Goal: Transaction & Acquisition: Obtain resource

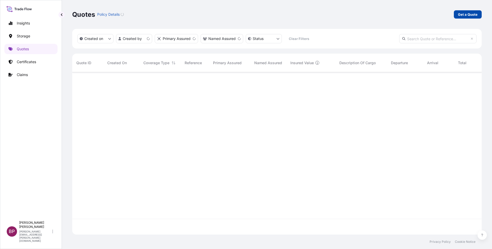
scroll to position [159, 403]
click at [467, 18] on link "Get a Quote" at bounding box center [468, 14] width 28 height 8
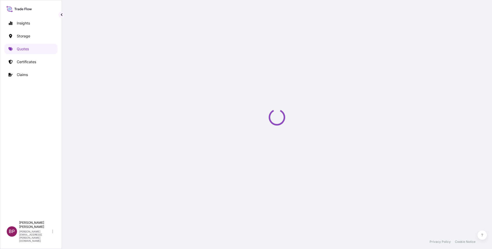
select select "Water"
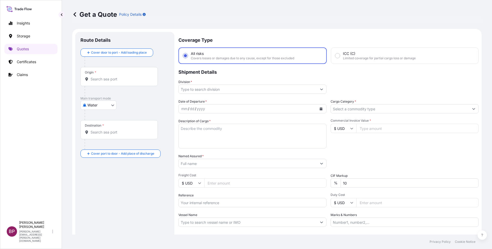
scroll to position [8, 0]
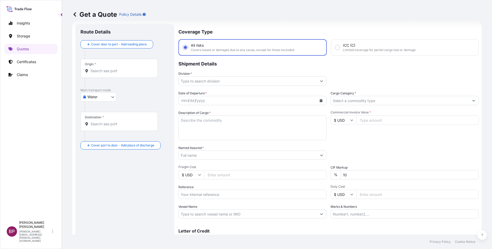
click at [449, 101] on input "Cargo Category *" at bounding box center [400, 100] width 138 height 9
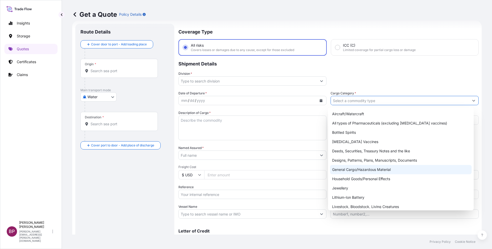
click at [355, 169] on div "General Cargo/Hazardous Material" at bounding box center [400, 169] width 141 height 9
type input "General Cargo/Hazardous Material"
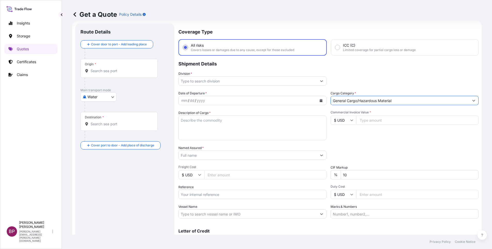
click at [317, 80] on button "Show suggestions" at bounding box center [321, 80] width 9 height 9
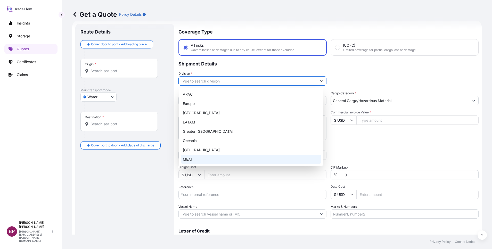
click at [203, 158] on div "MEAI" at bounding box center [251, 159] width 140 height 9
type input "MEAI"
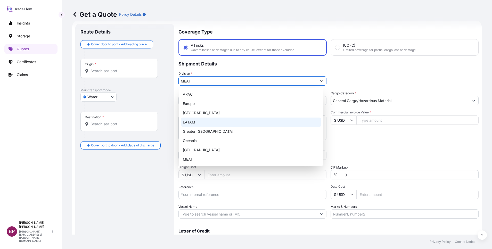
drag, startPoint x: 369, startPoint y: 136, endPoint x: 348, endPoint y: 149, distance: 24.0
click at [369, 136] on div "Commercial Invoice Value * $ USD" at bounding box center [404, 125] width 148 height 30
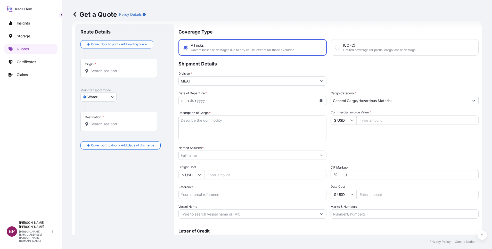
click at [198, 194] on input "Reference" at bounding box center [252, 194] width 148 height 9
paste input "SSLS3331"
type input "SSLS3331"
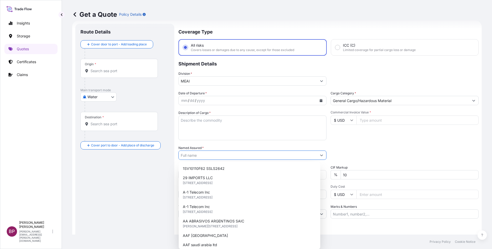
click at [204, 157] on input "Named Assured *" at bounding box center [248, 154] width 138 height 9
paste input "SAUDI ICON COMPANY"
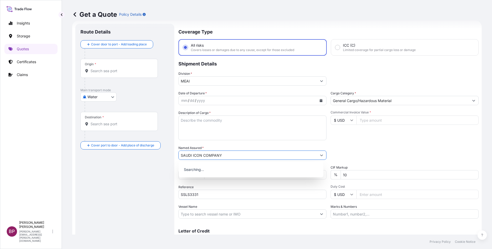
type input "SAUDI ICON COMPANY"
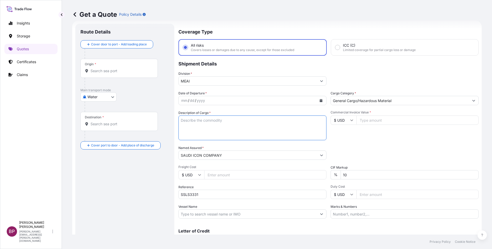
click at [248, 134] on textarea "Description of Cargo *" at bounding box center [252, 127] width 148 height 25
paste textarea "Moleanos"
type textarea "Moleanos"
click at [345, 123] on input "$ USD" at bounding box center [343, 119] width 26 height 9
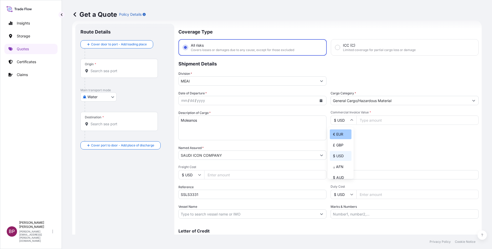
click at [340, 137] on div "€ EUR" at bounding box center [341, 134] width 22 height 10
type input "€ EUR"
drag, startPoint x: 364, startPoint y: 122, endPoint x: 374, endPoint y: 144, distance: 23.6
click at [365, 122] on input "Commercial Invoice Value *" at bounding box center [417, 119] width 122 height 9
paste input "20113.14"
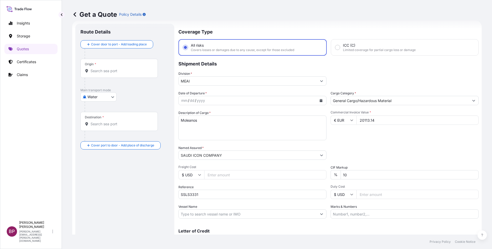
type input "20113.14"
drag, startPoint x: 343, startPoint y: 174, endPoint x: 293, endPoint y: 172, distance: 50.6
click at [295, 172] on div "Date of Departure * mm / dd / yyyy Cargo Category * General Cargo/Hazardous Mat…" at bounding box center [328, 155] width 300 height 128
type input "0"
click at [109, 99] on body "0 Insights Storage Quotes Certificates Claims BP [PERSON_NAME] Kurian [EMAIL_AD…" at bounding box center [246, 124] width 492 height 249
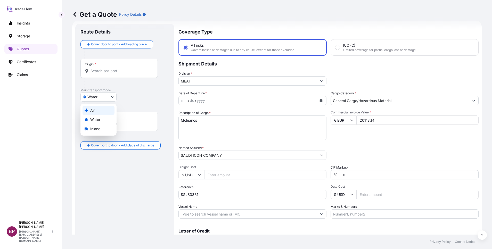
click at [103, 109] on div "Air" at bounding box center [98, 110] width 32 height 9
select select "Air"
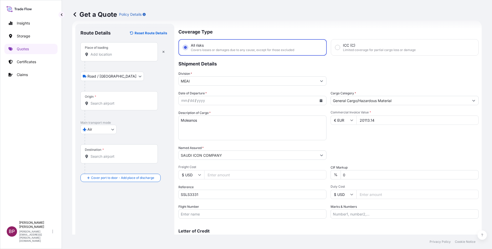
click at [117, 54] on input "Place of loading" at bounding box center [120, 54] width 61 height 5
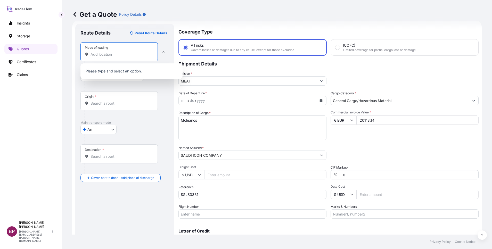
paste input "[GEOGRAPHIC_DATA]"
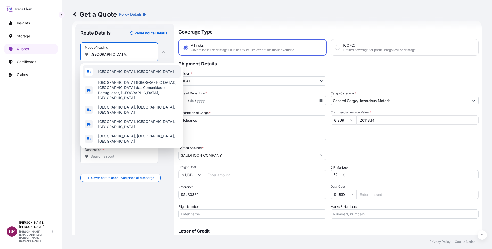
click at [127, 72] on div "[GEOGRAPHIC_DATA], [GEOGRAPHIC_DATA]" at bounding box center [131, 71] width 98 height 12
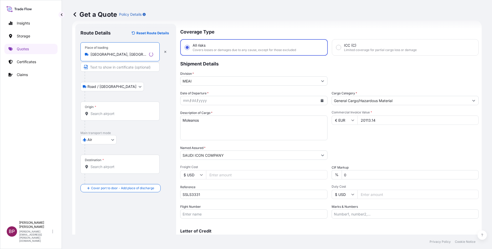
type input "[GEOGRAPHIC_DATA], [GEOGRAPHIC_DATA]"
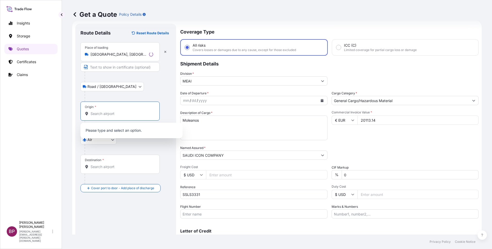
click at [113, 112] on input "Origin *" at bounding box center [121, 113] width 63 height 5
paste input "[GEOGRAPHIC_DATA]"
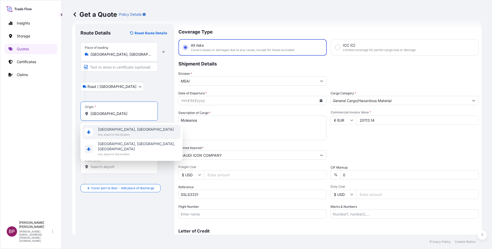
click at [124, 130] on span "[GEOGRAPHIC_DATA], [GEOGRAPHIC_DATA]" at bounding box center [136, 129] width 76 height 5
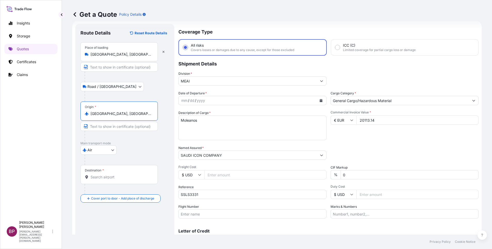
type input "[GEOGRAPHIC_DATA], [GEOGRAPHIC_DATA]"
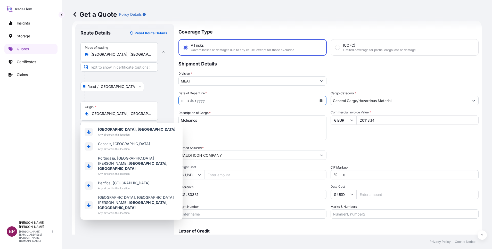
click at [317, 101] on button "Calendar" at bounding box center [321, 100] width 8 height 8
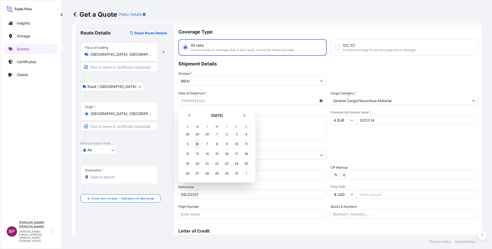
click at [196, 144] on div "6" at bounding box center [196, 143] width 9 height 9
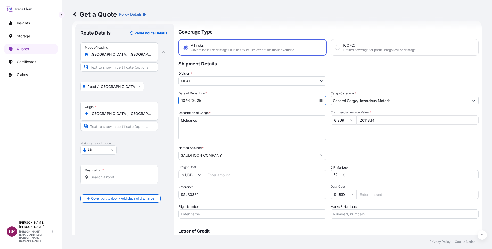
click at [107, 175] on input "Destination *" at bounding box center [120, 176] width 61 height 5
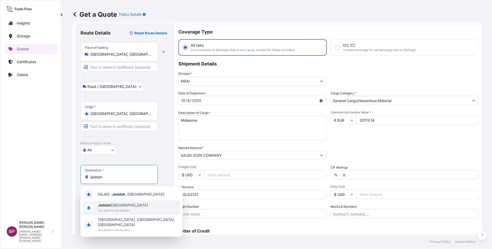
click at [128, 209] on span "Any airport in this location" at bounding box center [123, 210] width 50 height 5
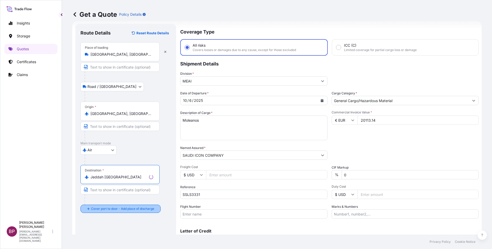
type input "Jeddah [GEOGRAPHIC_DATA]"
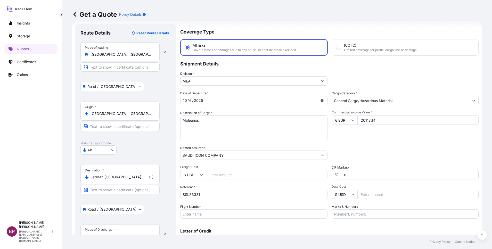
scroll to position [34, 0]
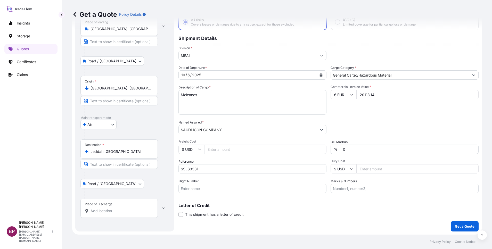
click at [121, 210] on input "Place of Discharge" at bounding box center [120, 210] width 61 height 5
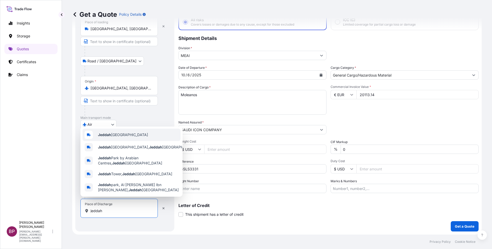
click at [127, 135] on div "Jeddah [GEOGRAPHIC_DATA]" at bounding box center [131, 135] width 98 height 12
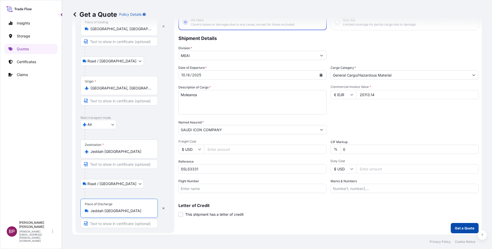
type input "Jeddah [GEOGRAPHIC_DATA]"
click at [455, 229] on p "Get a Quote" at bounding box center [465, 227] width 20 height 5
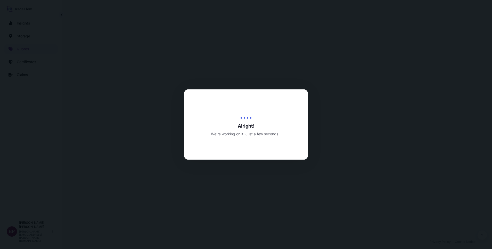
select select "Road / [GEOGRAPHIC_DATA]"
select select "Air"
select select "Road / [GEOGRAPHIC_DATA]"
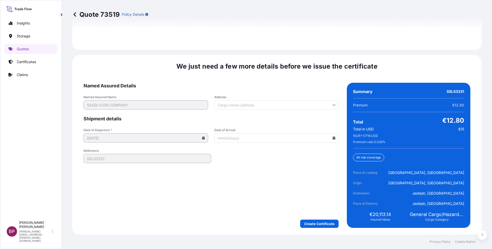
scroll to position [791, 0]
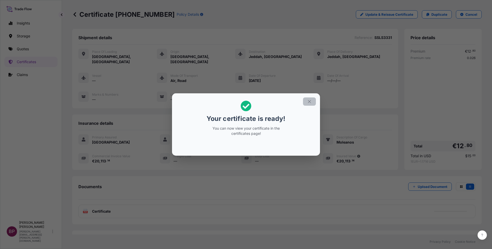
click at [310, 102] on icon "button" at bounding box center [309, 101] width 3 height 3
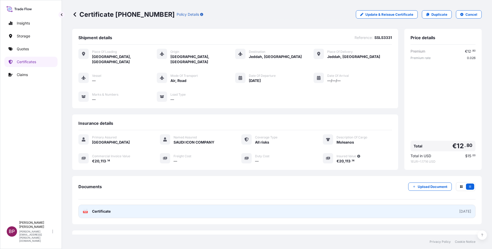
click at [102, 209] on span "Certificate" at bounding box center [101, 211] width 19 height 5
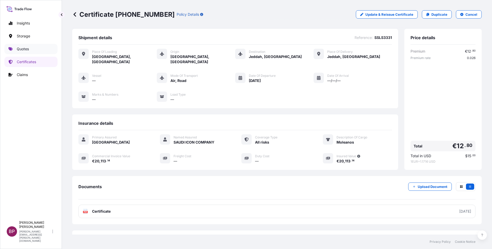
click at [20, 51] on p "Quotes" at bounding box center [23, 48] width 12 height 5
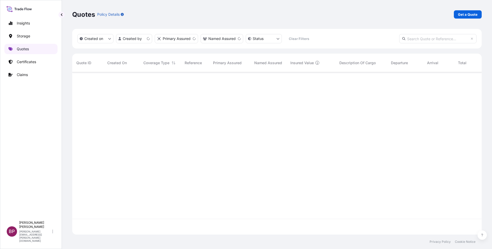
scroll to position [159, 403]
click at [467, 15] on p "Get a Quote" at bounding box center [468, 14] width 20 height 5
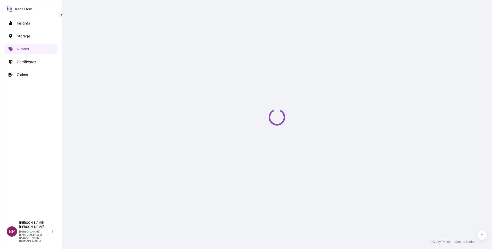
scroll to position [8, 0]
select select "Water"
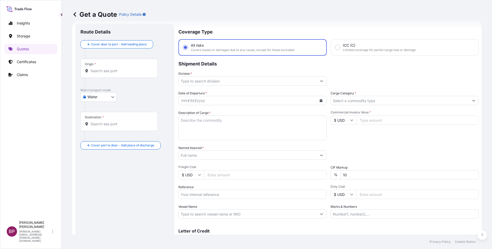
click at [233, 196] on input "Reference" at bounding box center [252, 194] width 148 height 9
paste input "SSLS3380"
type input "SSLS3380"
click at [201, 153] on input "Named Assured *" at bounding box center [246, 154] width 135 height 9
paste input "L& T [MEDICAL_DATA] Saudi Company"
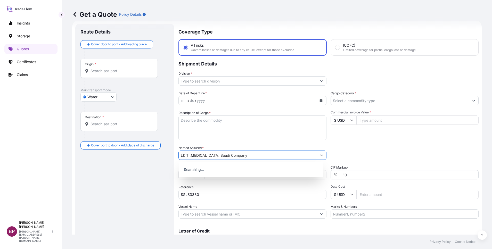
type input "L& T [MEDICAL_DATA] Saudi Company"
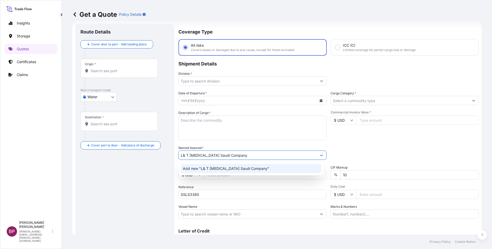
drag, startPoint x: 217, startPoint y: 122, endPoint x: 227, endPoint y: 142, distance: 22.1
click at [217, 122] on textarea "Description of Cargo *" at bounding box center [252, 127] width 148 height 25
paste textarea "Industrial analyzers and process instruments"
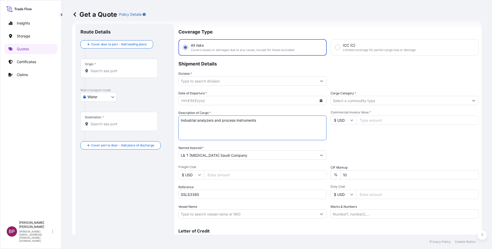
type textarea "Industrial analyzers and process instruments"
click at [356, 118] on input "Commercial Invoice Value *" at bounding box center [417, 119] width 122 height 9
paste input "1612615.90"
type input "1612615.90"
drag, startPoint x: 320, startPoint y: 175, endPoint x: 281, endPoint y: 174, distance: 38.9
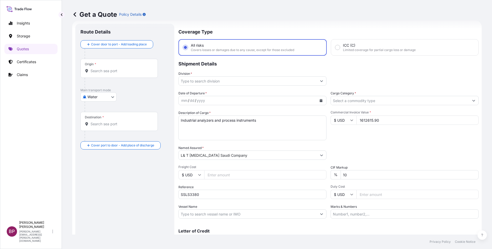
click at [304, 174] on div "Date of Departure * mm / dd / yyyy Cargo Category * Description of Cargo * Indu…" at bounding box center [328, 155] width 300 height 128
type input "0"
click at [113, 96] on body "Insights Storage Quotes Certificates Claims BP [PERSON_NAME] Kurian [EMAIL_ADDR…" at bounding box center [246, 124] width 492 height 249
click at [99, 128] on span "Inland" at bounding box center [95, 128] width 10 height 5
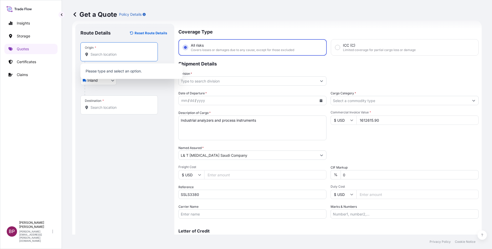
click at [115, 54] on input "Origin *" at bounding box center [120, 54] width 61 height 5
paste input "Khobar"
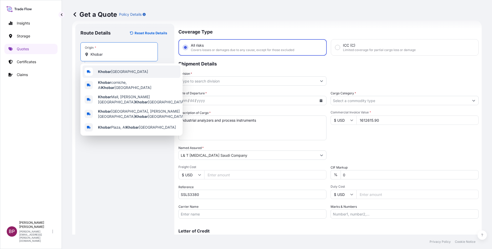
click at [131, 72] on span "Khobar [GEOGRAPHIC_DATA]" at bounding box center [123, 71] width 50 height 5
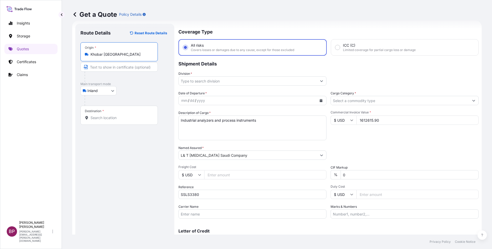
type input "Khobar [GEOGRAPHIC_DATA]"
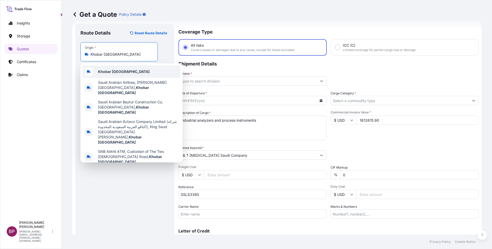
click at [125, 65] on div "Khobar [GEOGRAPHIC_DATA] Saudi Arabian Airlines, [PERSON_NAME][GEOGRAPHIC_DATA]…" at bounding box center [131, 112] width 102 height 99
click at [125, 71] on b "Khobar [GEOGRAPHIC_DATA]" at bounding box center [124, 71] width 52 height 4
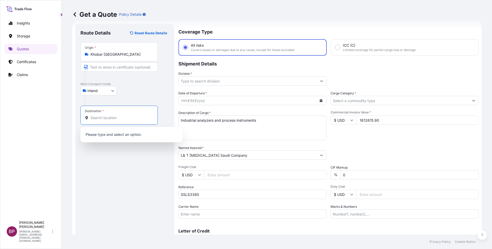
click at [135, 120] on input "Destination *" at bounding box center [120, 117] width 61 height 5
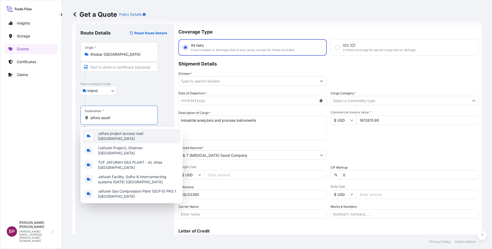
click at [158, 137] on span "Jafura project access road [GEOGRAPHIC_DATA]" at bounding box center [138, 136] width 80 height 10
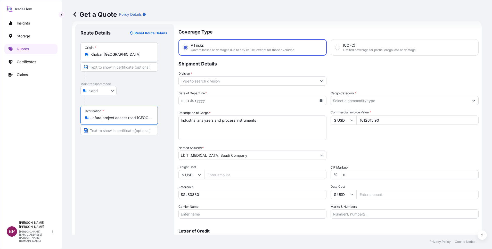
click at [125, 118] on input "Jafura project access road [GEOGRAPHIC_DATA]" at bounding box center [120, 117] width 61 height 5
drag, startPoint x: 148, startPoint y: 118, endPoint x: 19, endPoint y: 107, distance: 129.6
click at [22, 108] on div "Insights Storage Quotes Certificates Claims BP [PERSON_NAME] Kurian [EMAIL_ADDR…" at bounding box center [246, 124] width 492 height 249
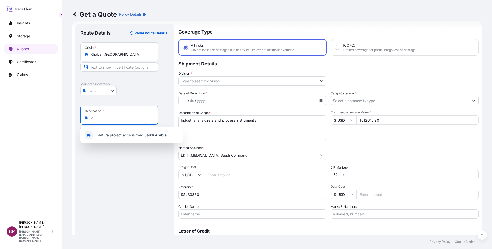
type input "a"
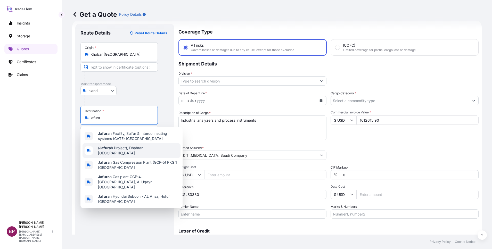
click at [133, 147] on span "( Jafura h Project), Dhahran [GEOGRAPHIC_DATA]" at bounding box center [138, 150] width 80 height 10
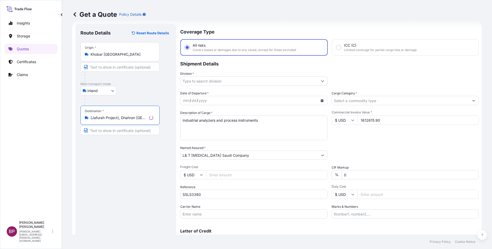
type input "(Jafurah Project), Dhahran [GEOGRAPHIC_DATA]"
click at [146, 147] on div "Route Details Reset Route Details Place of loading Road / [GEOGRAPHIC_DATA] / I…" at bounding box center [125, 140] width 90 height 223
click at [378, 101] on input "Cargo Category *" at bounding box center [400, 100] width 138 height 9
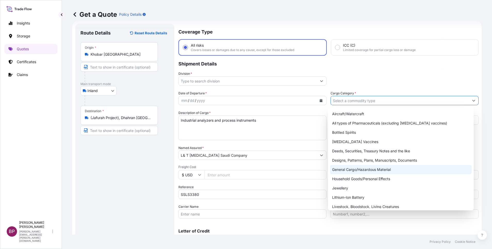
click at [362, 169] on div "General Cargo/Hazardous Material" at bounding box center [400, 169] width 141 height 9
type input "General Cargo/Hazardous Material"
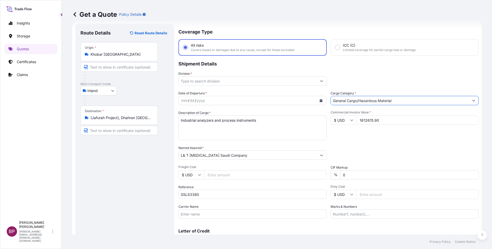
click at [318, 82] on button "Show suggestions" at bounding box center [321, 80] width 9 height 9
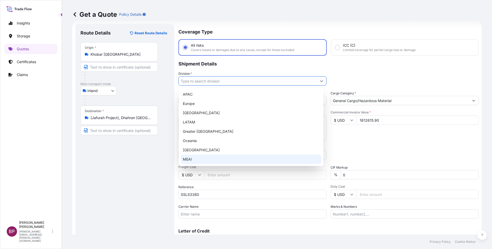
click at [213, 158] on div "MEAI" at bounding box center [251, 159] width 140 height 9
type input "MEAI"
click at [238, 157] on div "MEAI" at bounding box center [251, 159] width 140 height 9
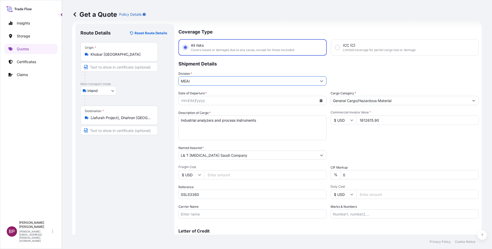
click at [319, 99] on icon "Calendar" at bounding box center [320, 100] width 3 height 3
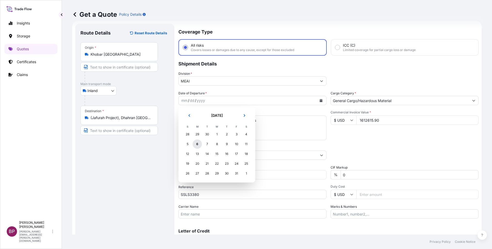
click at [199, 143] on div "6" at bounding box center [196, 143] width 9 height 9
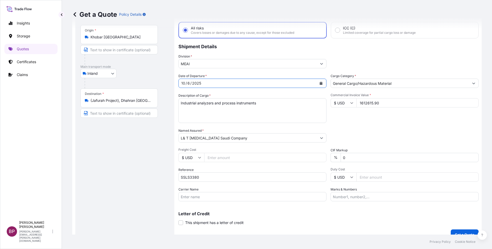
scroll to position [34, 0]
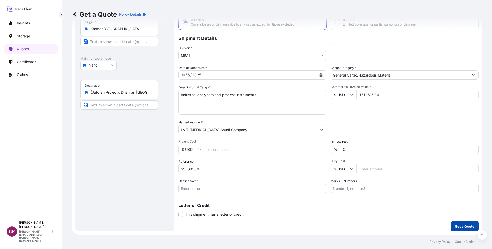
click at [455, 226] on p "Get a Quote" at bounding box center [465, 226] width 20 height 5
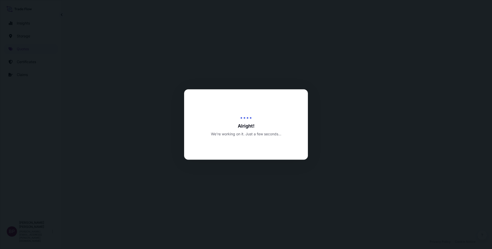
select select "Inland"
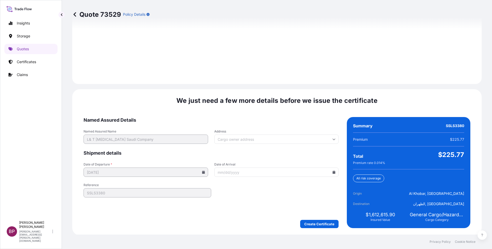
scroll to position [723, 0]
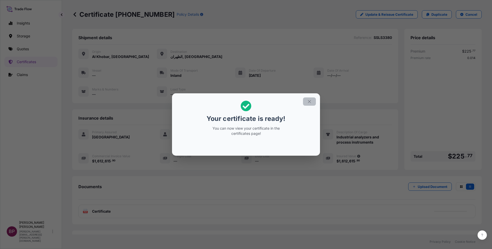
click at [310, 102] on icon "button" at bounding box center [309, 101] width 5 height 5
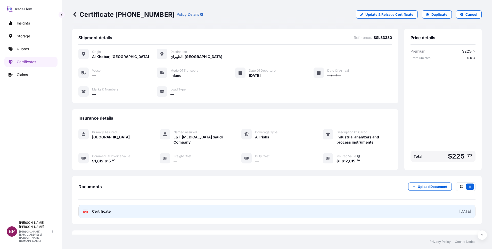
click at [103, 214] on span "Certificate" at bounding box center [101, 211] width 19 height 5
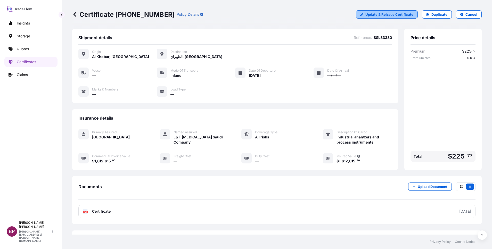
click at [399, 16] on p "Update & Reissue Certificate" at bounding box center [389, 14] width 48 height 5
select select "Inland"
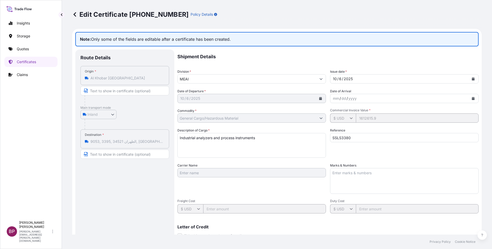
click at [76, 16] on icon at bounding box center [74, 14] width 3 height 4
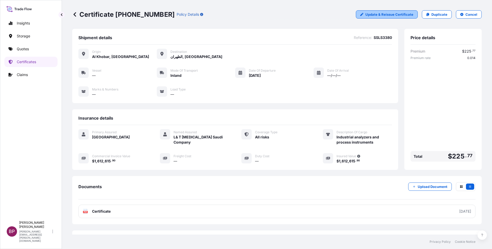
click at [384, 15] on p "Update & Reissue Certificate" at bounding box center [389, 14] width 48 height 5
select select "Inland"
select select "31614"
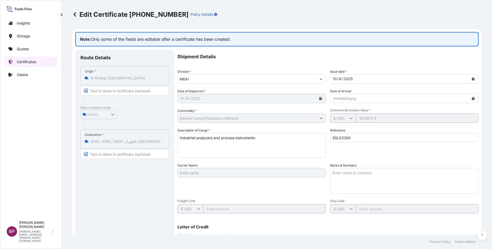
click at [27, 62] on p "Certificates" at bounding box center [26, 61] width 19 height 5
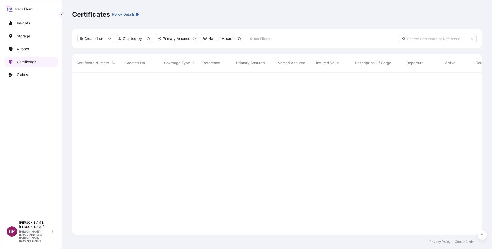
scroll to position [159, 403]
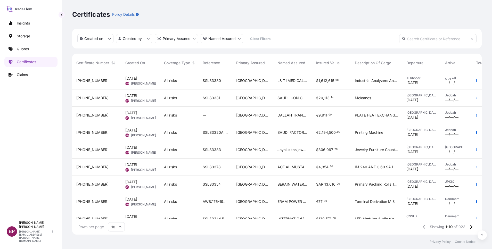
click at [336, 84] on div "$ 1 , 612 , 615 . 90" at bounding box center [331, 80] width 39 height 17
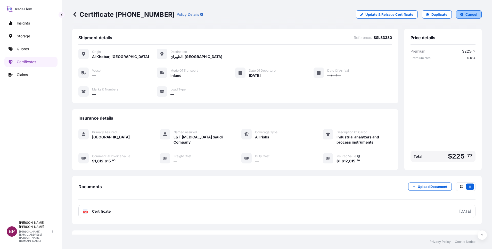
click at [465, 13] on p "Cancel" at bounding box center [471, 14] width 12 height 5
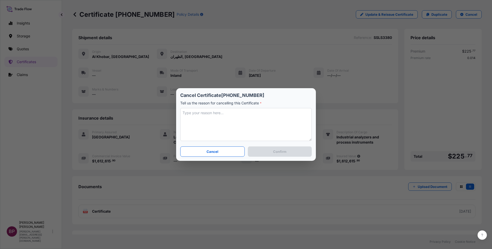
click at [234, 122] on textarea at bounding box center [245, 124] width 131 height 33
type textarea "e"
type textarea "incorrect destination"
click at [279, 154] on button "Confirm" at bounding box center [280, 151] width 64 height 10
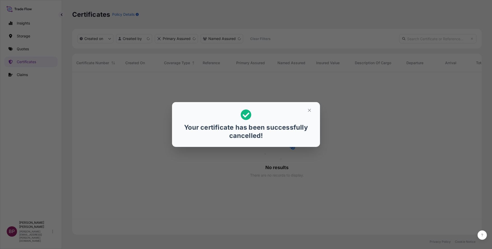
scroll to position [159, 403]
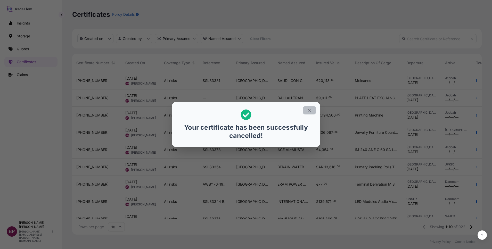
click at [310, 109] on icon "button" at bounding box center [309, 110] width 5 height 5
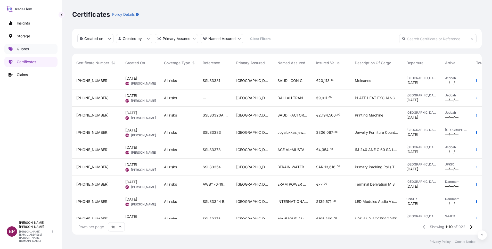
click at [25, 49] on p "Quotes" at bounding box center [23, 48] width 12 height 5
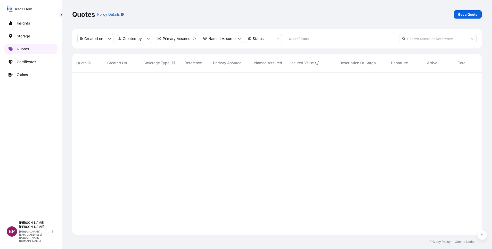
scroll to position [159, 403]
click at [472, 14] on p "Get a Quote" at bounding box center [468, 14] width 20 height 5
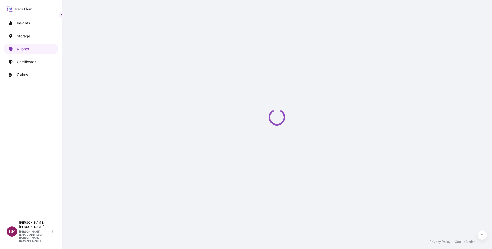
select select "Water"
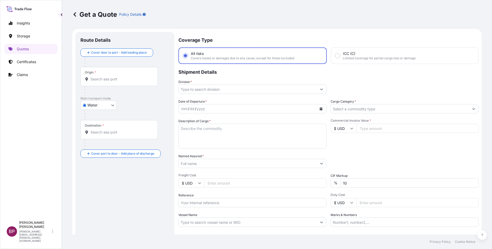
scroll to position [8, 0]
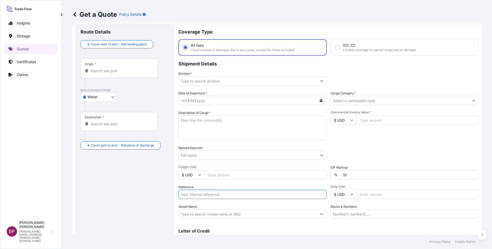
click at [214, 196] on input "Reference" at bounding box center [252, 194] width 148 height 9
paste input "SSLS3380"
type input "SSLS3380"
click at [217, 154] on input "Named Assured *" at bounding box center [246, 154] width 135 height 9
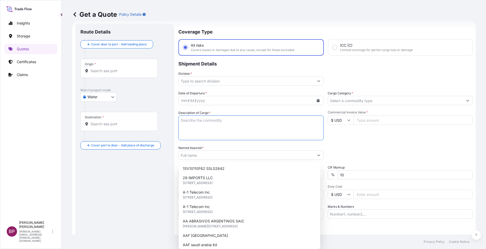
click at [216, 130] on textarea "Description of Cargo *" at bounding box center [250, 127] width 145 height 25
paste textarea "L& T [MEDICAL_DATA] Saudi Company"
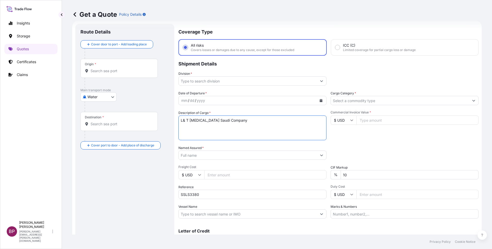
type textarea "L& T [MEDICAL_DATA] Saudi Company"
click at [232, 129] on textarea "L& T [MEDICAL_DATA] Saudi Company" at bounding box center [252, 127] width 148 height 25
click at [218, 155] on input "Named Assured *" at bounding box center [246, 154] width 135 height 9
paste input "L& T [MEDICAL_DATA] Saudi Company"
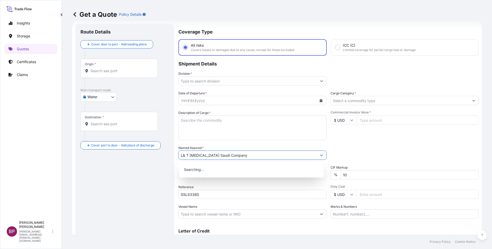
type input "L& T [MEDICAL_DATA] Saudi Company"
click at [238, 128] on textarea "Description of Cargo *" at bounding box center [252, 127] width 148 height 25
paste textarea "Industrial analyzers and process instruments"
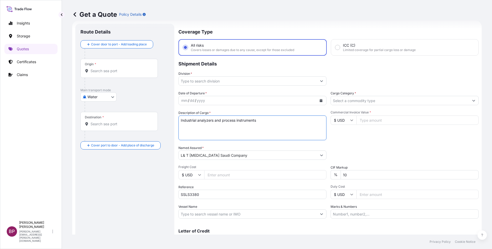
type textarea "Industrial analyzers and process instruments"
drag, startPoint x: 366, startPoint y: 122, endPoint x: 345, endPoint y: 184, distance: 65.7
click at [365, 121] on input "Commercial Invoice Value *" at bounding box center [417, 119] width 122 height 9
paste input "1612615.90"
type input "1612615.90"
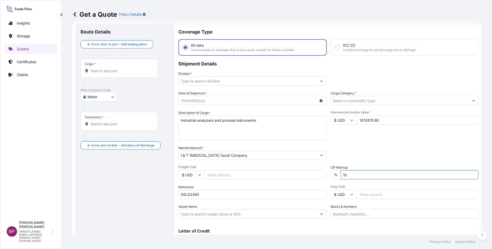
drag, startPoint x: 345, startPoint y: 174, endPoint x: 289, endPoint y: 171, distance: 56.0
click at [289, 171] on div "Date of Departure * mm / dd / yyyy Cargo Category * Description of Cargo * Indu…" at bounding box center [328, 155] width 300 height 128
type input "0"
click at [107, 97] on body "Insights Storage Quotes Certificates Claims BP [PERSON_NAME] Kurian [EMAIL_ADDR…" at bounding box center [246, 124] width 492 height 249
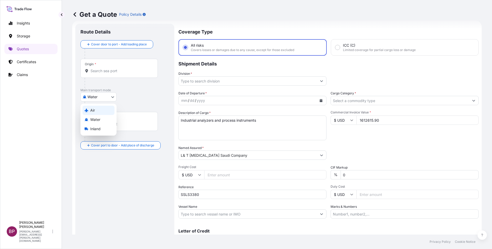
click at [105, 110] on div "Air" at bounding box center [98, 110] width 32 height 9
click at [255, 81] on input "Division *" at bounding box center [248, 80] width 138 height 9
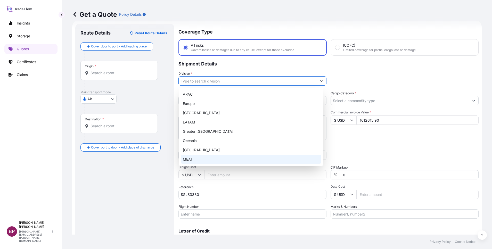
click at [199, 157] on div "MEAI" at bounding box center [251, 159] width 140 height 9
type input "MEAI"
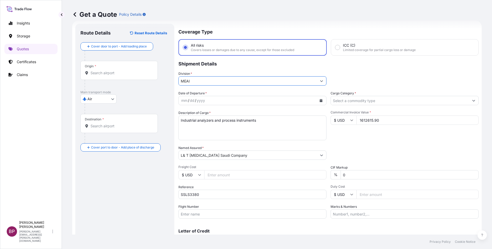
click at [387, 102] on input "Cargo Category *" at bounding box center [400, 100] width 138 height 9
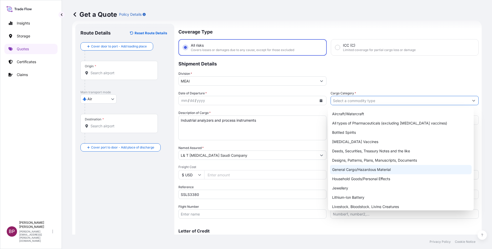
click at [364, 169] on div "General Cargo/Hazardous Material" at bounding box center [400, 169] width 141 height 9
type input "General Cargo/Hazardous Material"
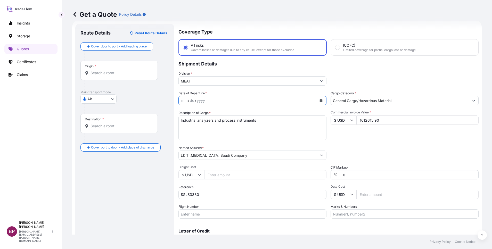
click at [320, 101] on icon "Calendar" at bounding box center [321, 100] width 3 height 3
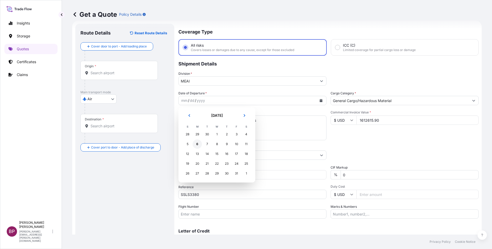
click at [196, 146] on div "6" at bounding box center [196, 143] width 9 height 9
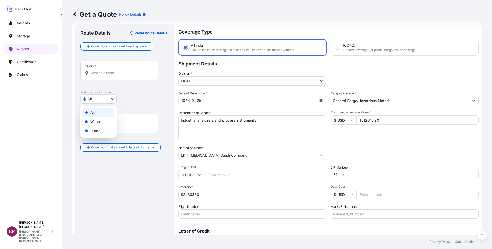
click at [100, 97] on body "20 options available. Selected Date: [DATE] Insights Storage Quotes Certificate…" at bounding box center [246, 124] width 492 height 249
click at [102, 130] on div "Inland" at bounding box center [98, 130] width 32 height 9
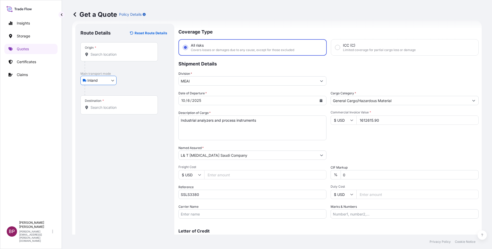
drag, startPoint x: 115, startPoint y: 50, endPoint x: 113, endPoint y: 54, distance: 4.6
click at [115, 50] on div "Origin *" at bounding box center [118, 51] width 77 height 19
click at [115, 52] on input "Origin *" at bounding box center [120, 54] width 61 height 5
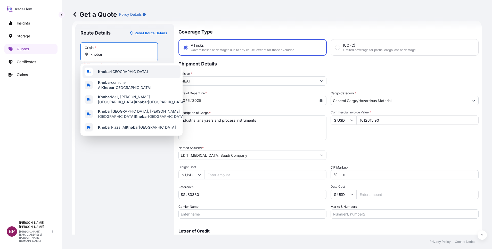
click at [126, 74] on span "Khobar [GEOGRAPHIC_DATA]" at bounding box center [123, 71] width 50 height 5
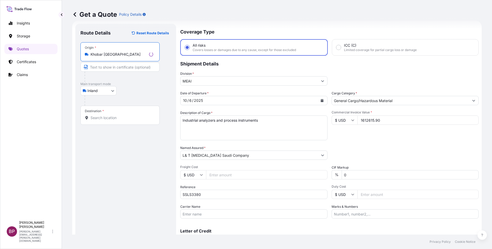
type input "Khobar [GEOGRAPHIC_DATA]"
click at [112, 114] on div "Destination *" at bounding box center [119, 115] width 79 height 19
click at [112, 115] on input "Destination *" at bounding box center [121, 117] width 63 height 5
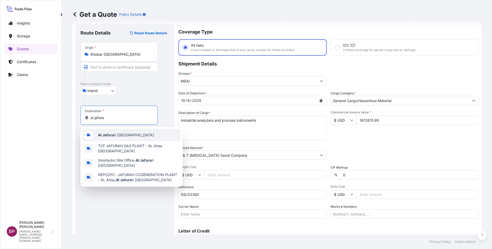
click at [114, 136] on span "Al Jafura h [GEOGRAPHIC_DATA]" at bounding box center [126, 134] width 56 height 5
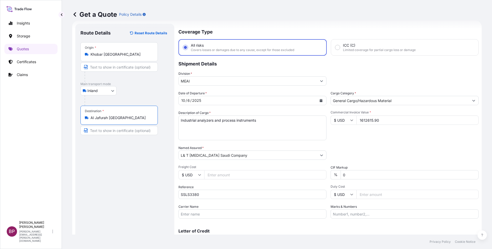
type input "Al Jafurah [GEOGRAPHIC_DATA]"
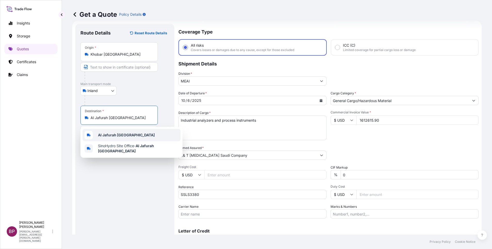
click at [118, 136] on b "Al Jafurah [GEOGRAPHIC_DATA]" at bounding box center [126, 135] width 57 height 4
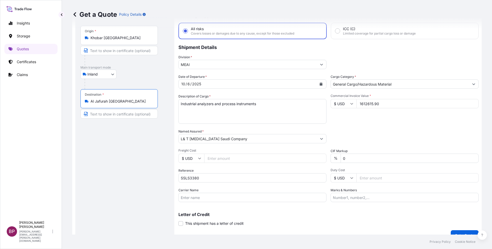
scroll to position [34, 0]
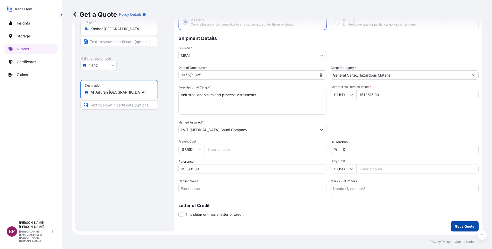
click at [456, 228] on p "Get a Quote" at bounding box center [465, 226] width 20 height 5
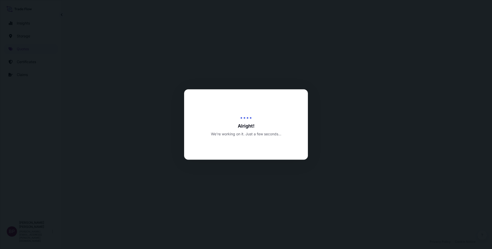
select select "Inland"
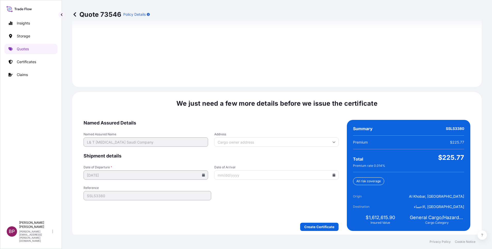
scroll to position [723, 0]
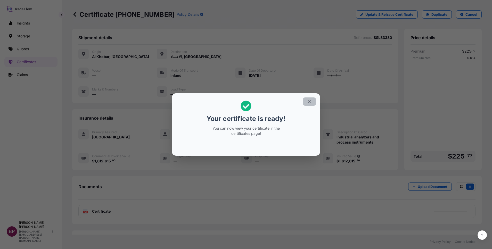
click at [310, 100] on icon "button" at bounding box center [309, 101] width 5 height 5
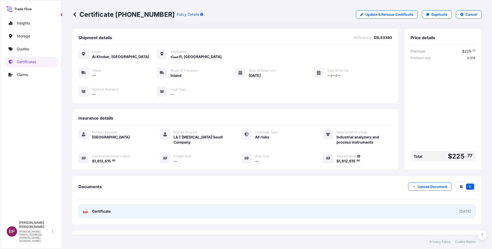
click at [102, 211] on span "Certificate" at bounding box center [101, 211] width 19 height 5
